Goal: Entertainment & Leisure: Consume media (video, audio)

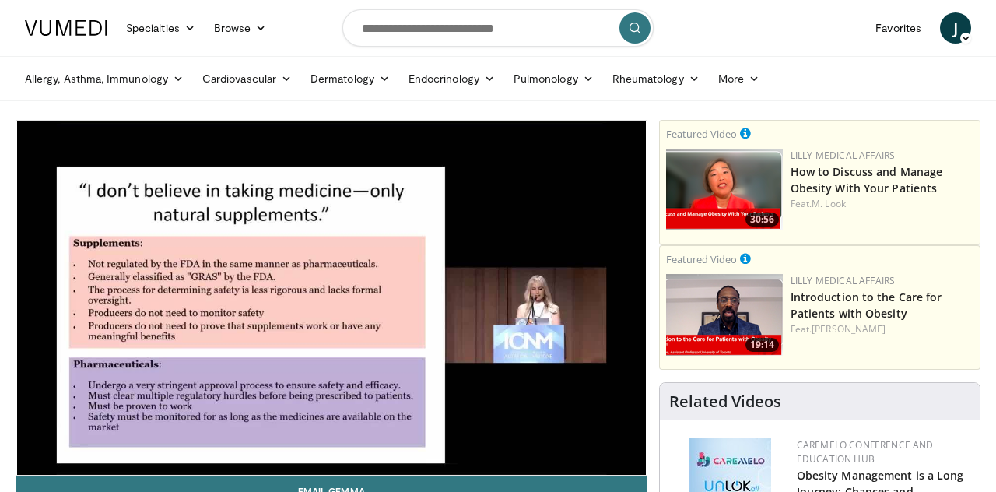
click at [353, 317] on div "10 seconds Tap to unmute" at bounding box center [331, 298] width 630 height 354
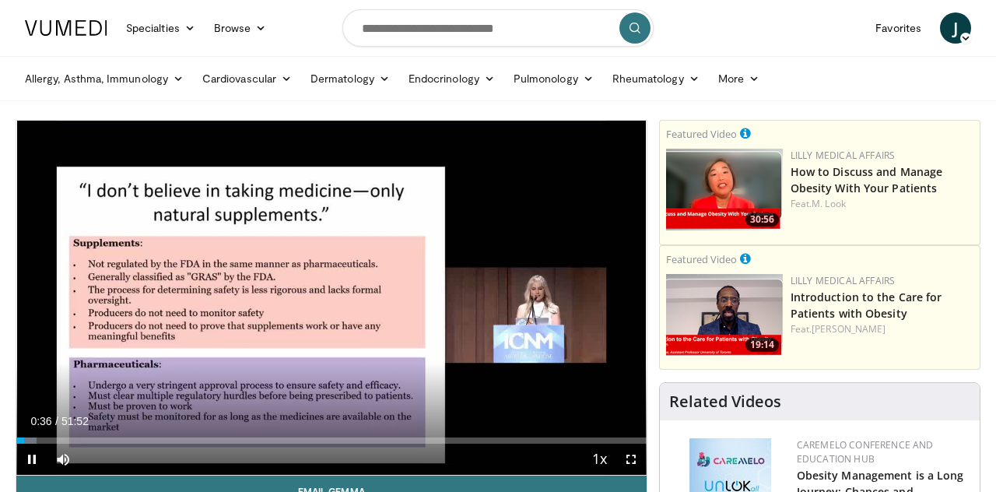
click at [366, 307] on div "10 seconds Tap to unmute" at bounding box center [331, 298] width 630 height 354
